Goal: Information Seeking & Learning: Learn about a topic

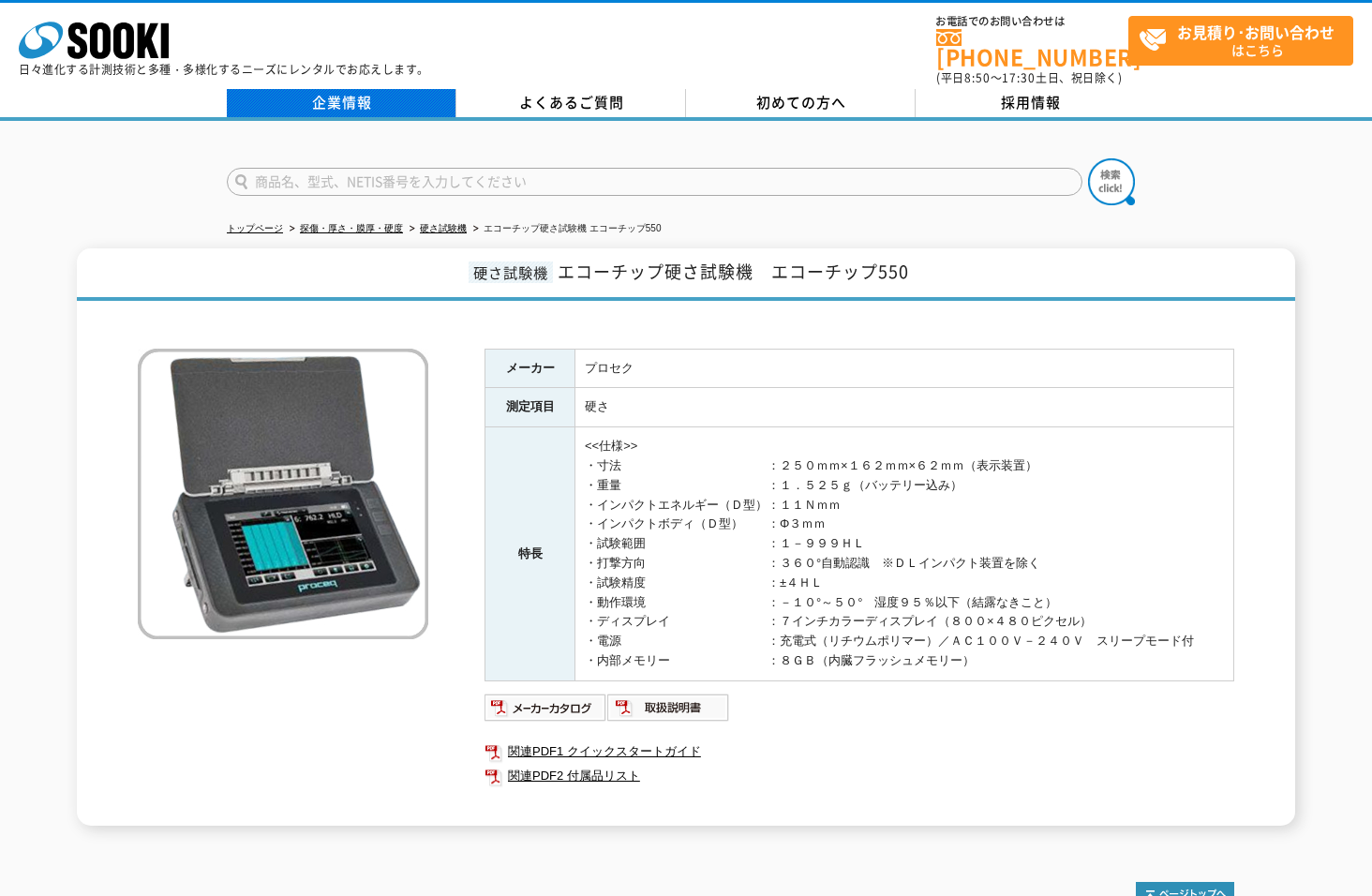
click at [345, 94] on link "企業情報" at bounding box center [341, 103] width 229 height 28
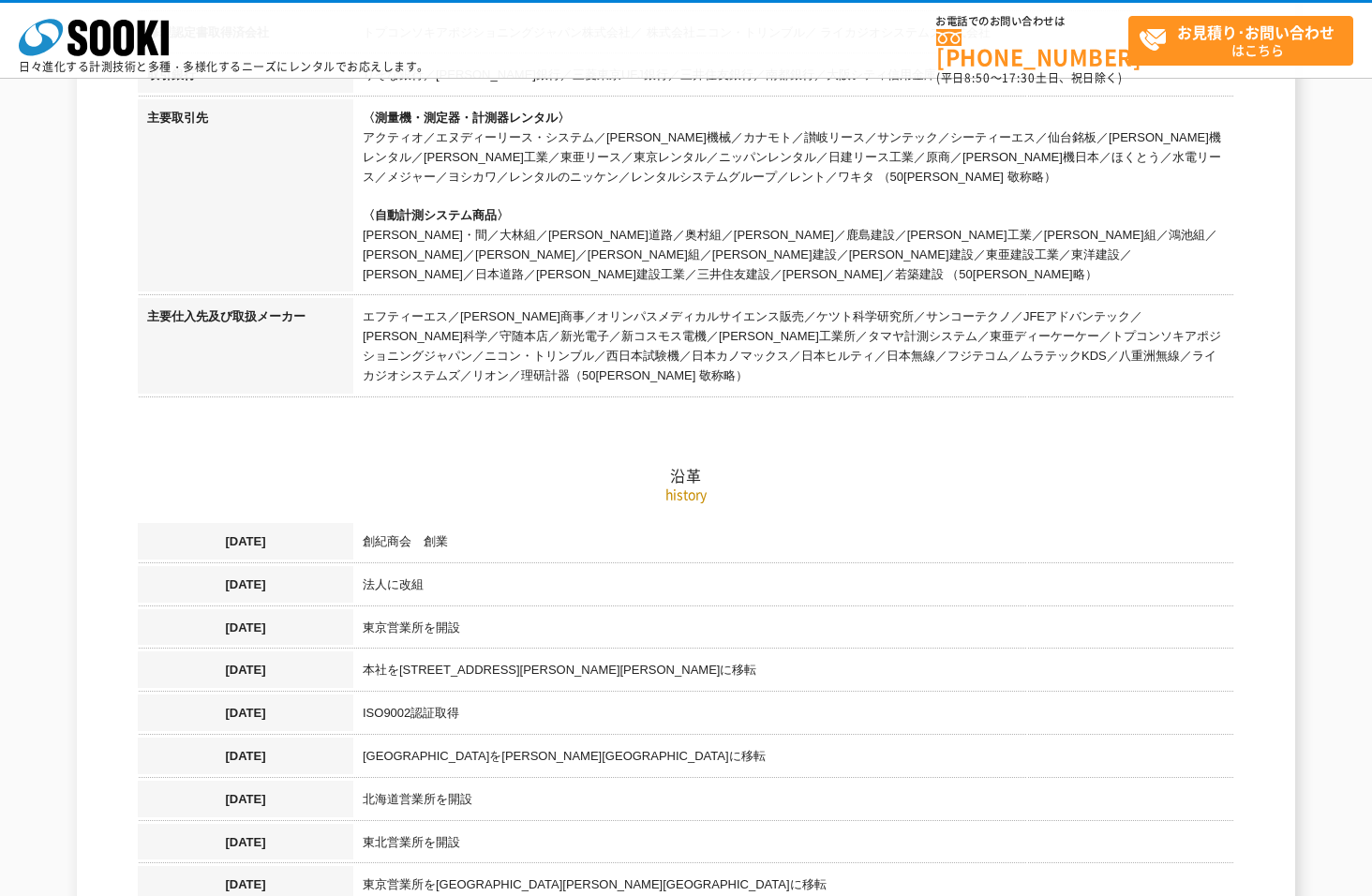
scroll to position [844, 0]
